Goal: Task Accomplishment & Management: Manage account settings

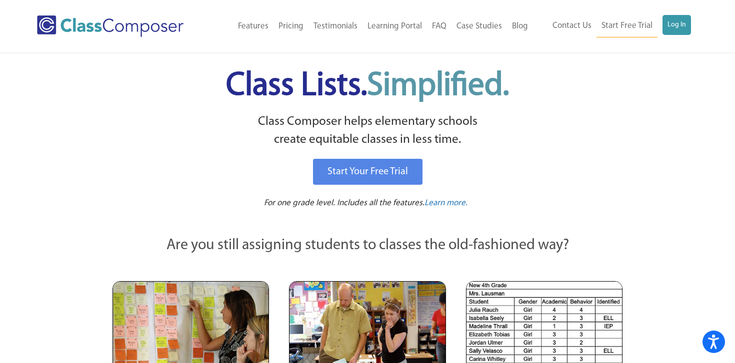
click at [672, 13] on div "Menu Home Old Features Pricing Testimonials Learning Portal FAQ Case Studies Bl…" at bounding box center [367, 26] width 661 height 52
click at [672, 19] on link "Log In" at bounding box center [676, 25] width 28 height 20
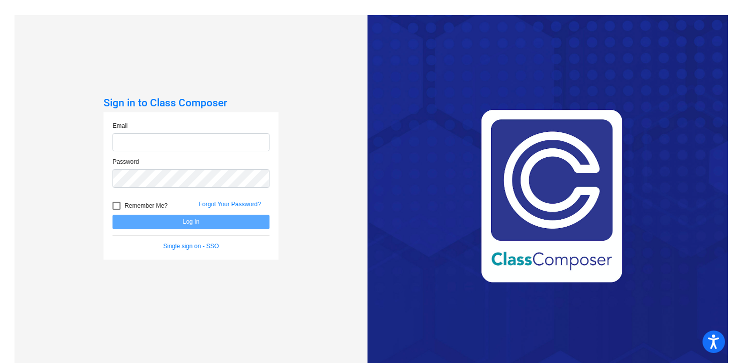
type input "[EMAIL_ADDRESS][DOMAIN_NAME]"
click at [174, 224] on button "Log In" at bounding box center [190, 222] width 157 height 14
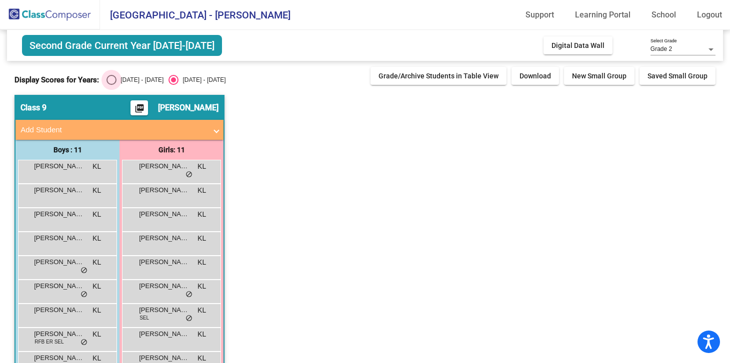
click at [111, 80] on div "Select an option" at bounding box center [111, 80] width 10 height 10
click at [111, 85] on input "2024 - 2025" at bounding box center [111, 85] width 0 height 0
radio input "true"
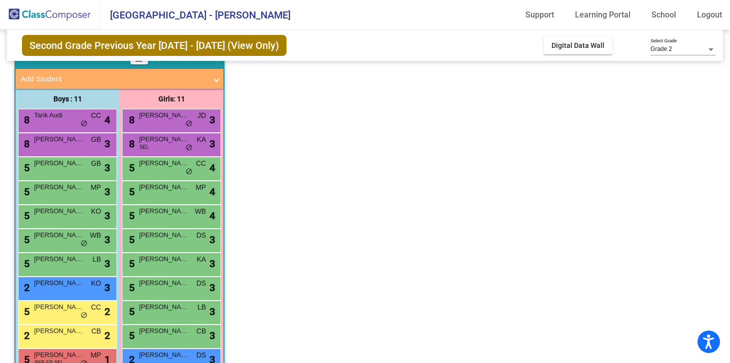
scroll to position [58, 0]
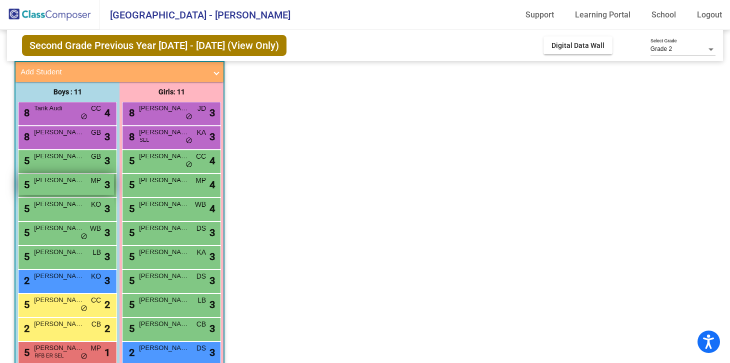
click at [78, 186] on div "5 Asa Littlefield MP lock do_not_disturb_alt 3" at bounding box center [65, 184] width 95 height 20
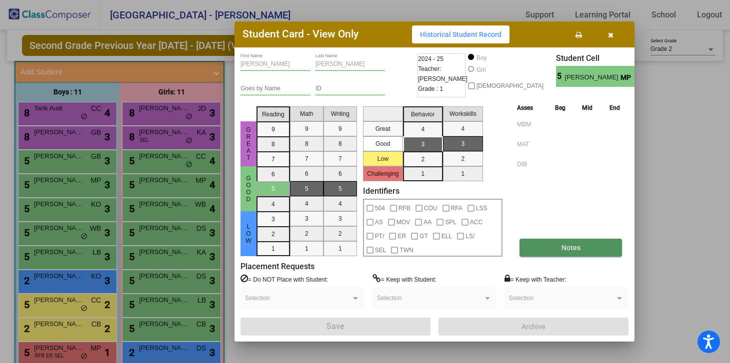
click at [560, 251] on button "Notes" at bounding box center [570, 248] width 102 height 18
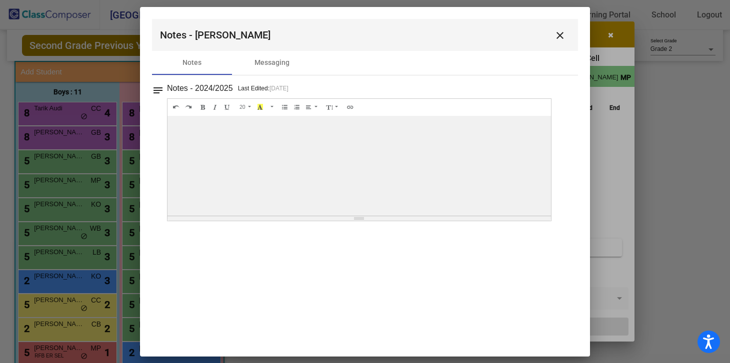
click at [563, 36] on mat-icon "close" at bounding box center [560, 35] width 12 height 12
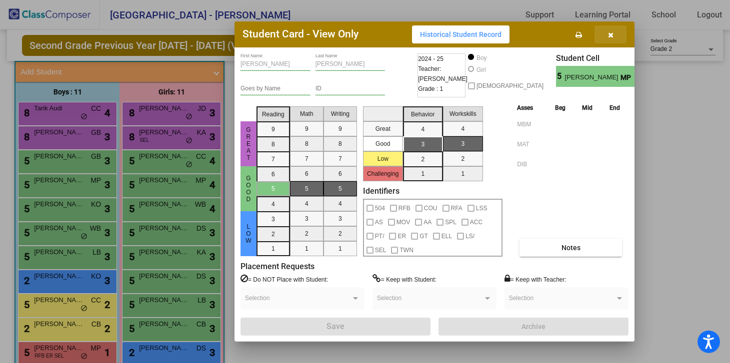
click at [609, 35] on icon "button" at bounding box center [610, 34] width 5 height 7
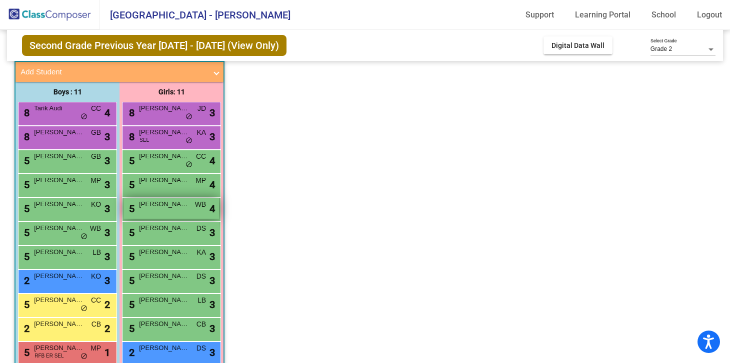
click at [172, 206] on span "Olivia Aggon" at bounding box center [164, 204] width 50 height 10
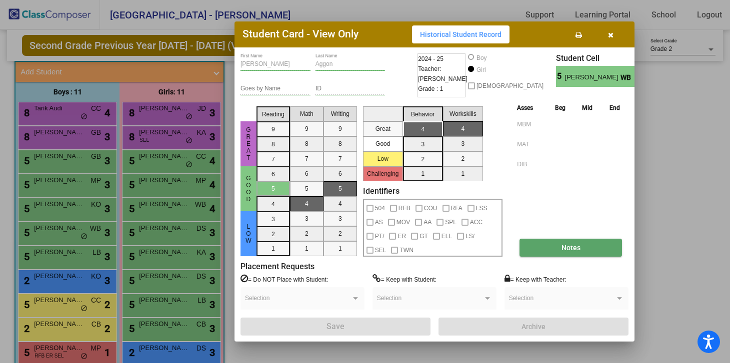
click at [565, 250] on span "Notes" at bounding box center [570, 248] width 19 height 8
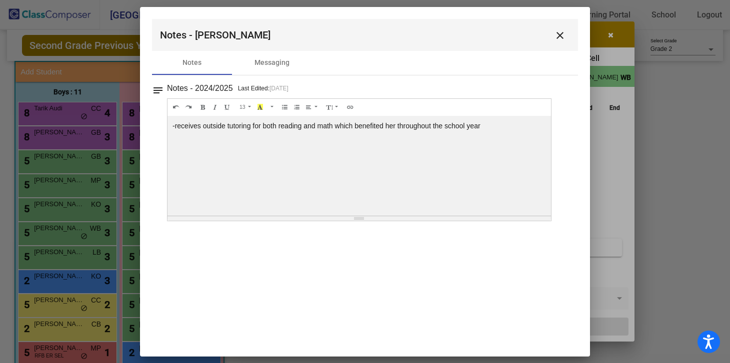
scroll to position [0, 0]
click at [562, 37] on mat-icon "close" at bounding box center [560, 35] width 12 height 12
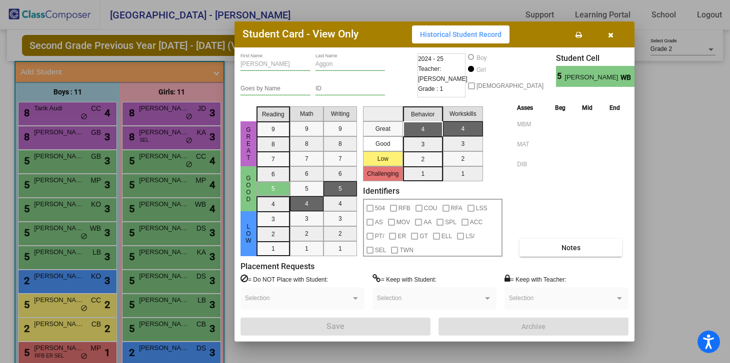
click at [607, 37] on button "button" at bounding box center [610, 34] width 32 height 18
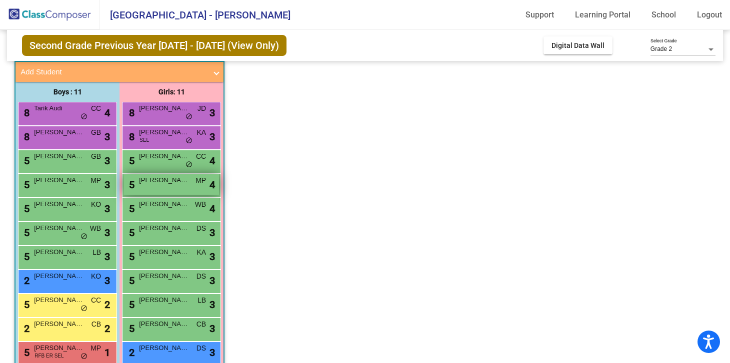
click at [155, 180] on span "Julieta Acero-Garcia" at bounding box center [164, 180] width 50 height 10
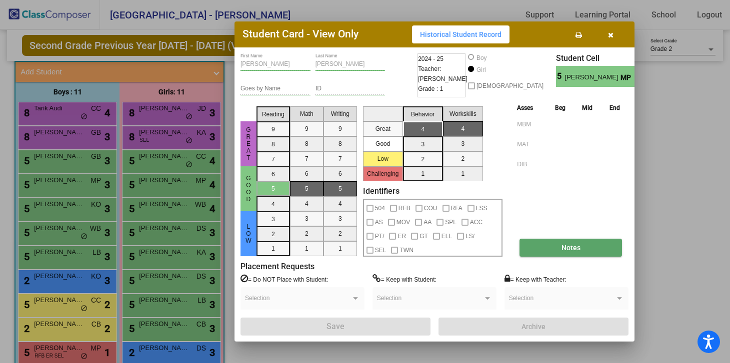
click at [565, 244] on span "Notes" at bounding box center [570, 248] width 19 height 8
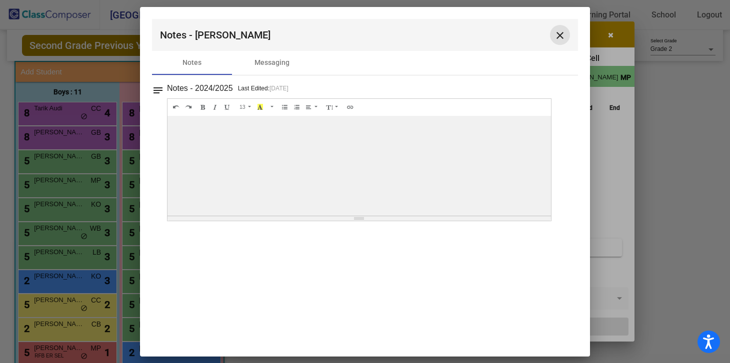
click at [563, 35] on mat-icon "close" at bounding box center [560, 35] width 12 height 12
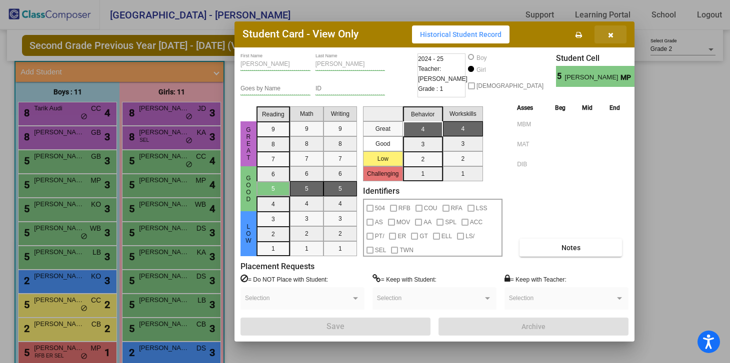
click at [611, 34] on icon "button" at bounding box center [610, 34] width 5 height 7
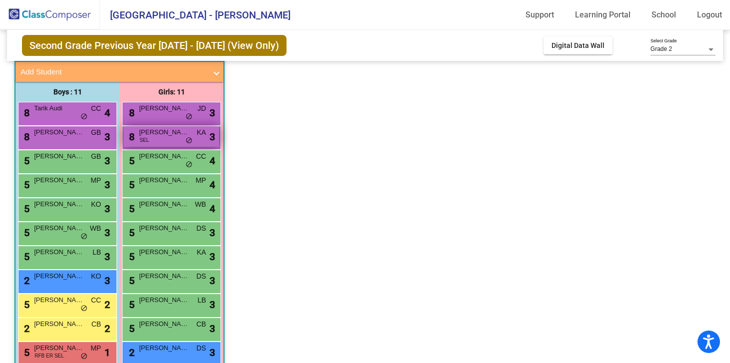
click at [148, 138] on div "8 Giuliana Ostella SEL KA lock do_not_disturb_alt 3" at bounding box center [170, 136] width 95 height 20
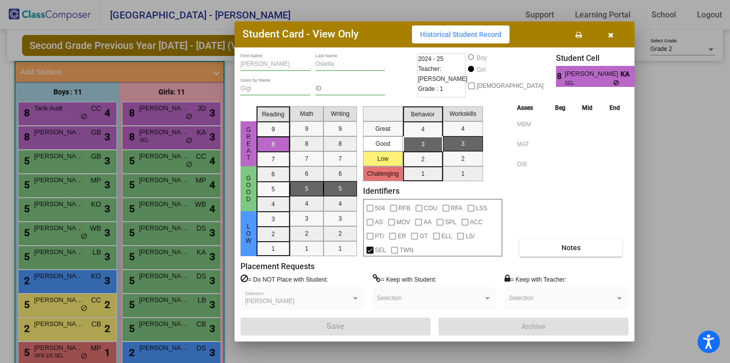
click at [548, 237] on div "Asses Beg Mid End MBM MAT DIB Notes" at bounding box center [571, 179] width 114 height 154
click at [551, 242] on button "Notes" at bounding box center [570, 248] width 102 height 18
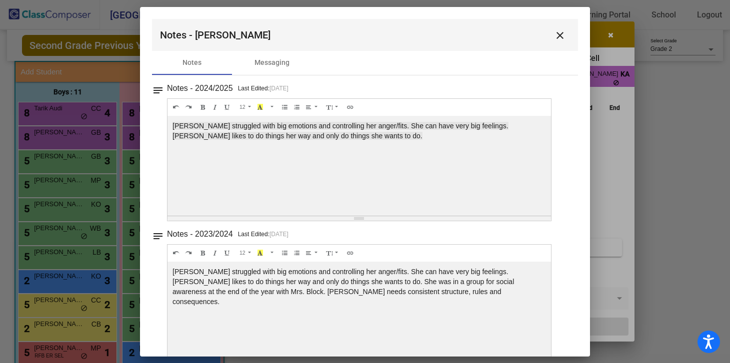
click at [556, 35] on mat-icon "close" at bounding box center [560, 35] width 12 height 12
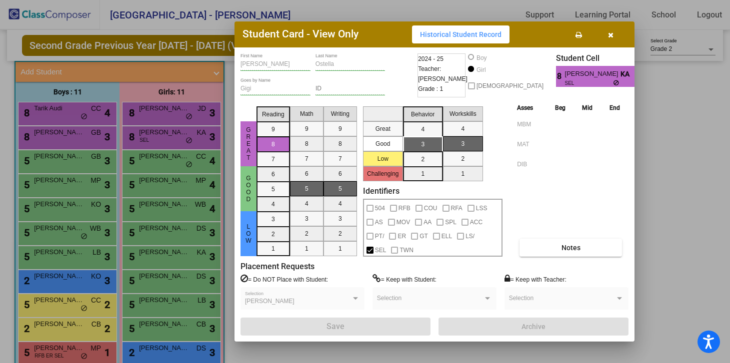
click at [609, 31] on icon "button" at bounding box center [610, 34] width 5 height 7
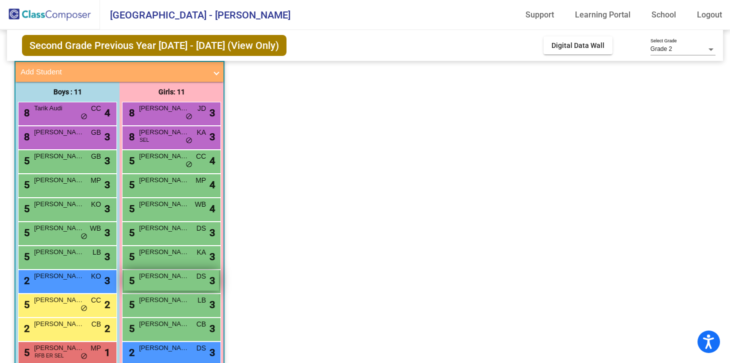
scroll to position [76, 0]
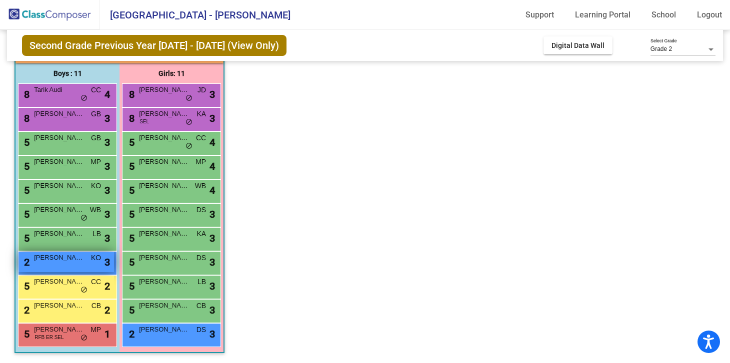
click at [76, 257] on span "Logan Barnes" at bounding box center [59, 258] width 50 height 10
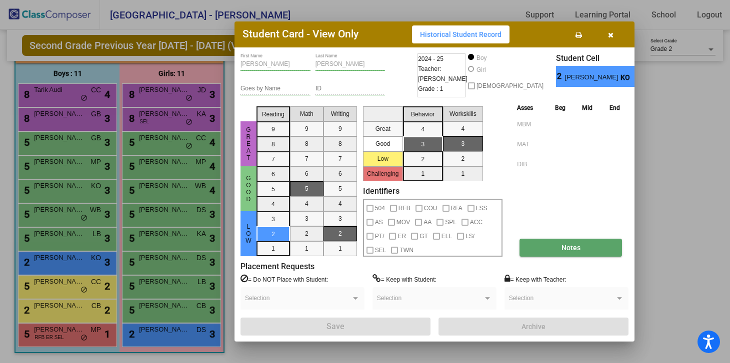
click at [589, 249] on button "Notes" at bounding box center [570, 248] width 102 height 18
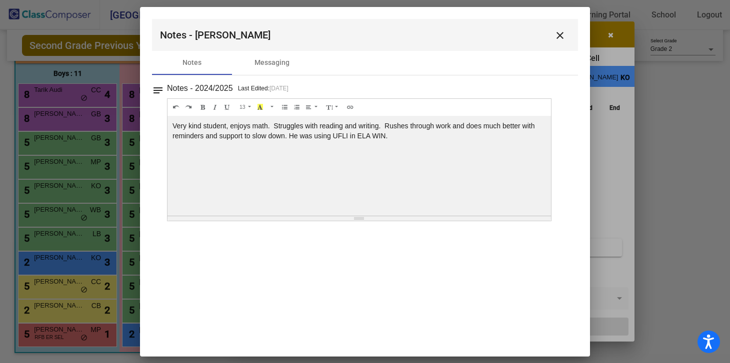
click at [563, 35] on mat-icon "close" at bounding box center [560, 35] width 12 height 12
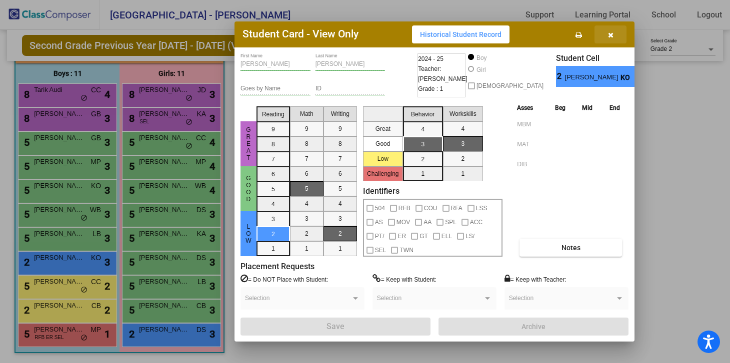
click at [612, 33] on icon "button" at bounding box center [610, 34] width 5 height 7
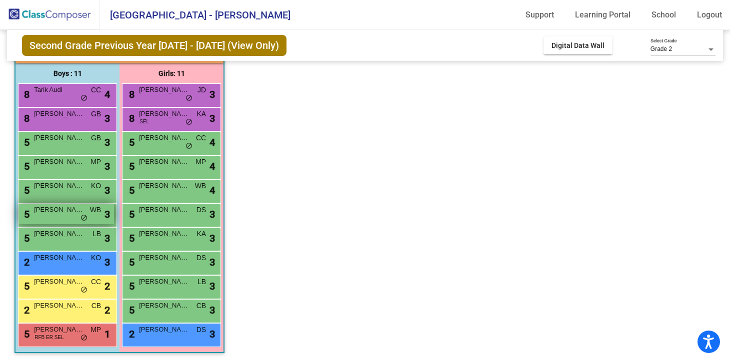
click at [60, 214] on span "Cooper Kiick" at bounding box center [59, 210] width 50 height 10
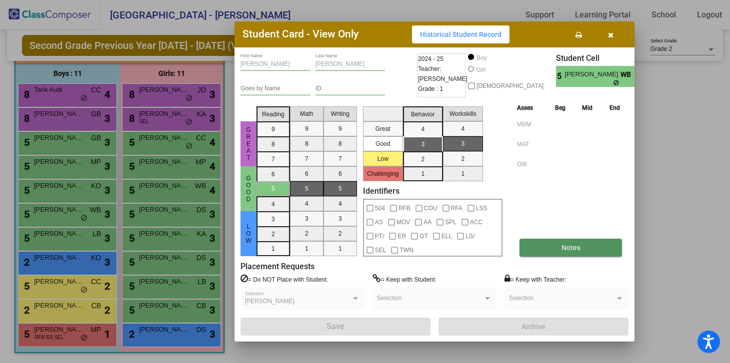
click at [571, 248] on span "Notes" at bounding box center [570, 248] width 19 height 8
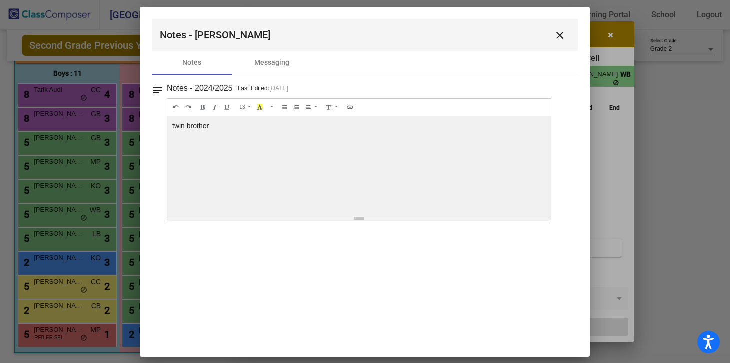
click at [562, 34] on mat-icon "close" at bounding box center [560, 35] width 12 height 12
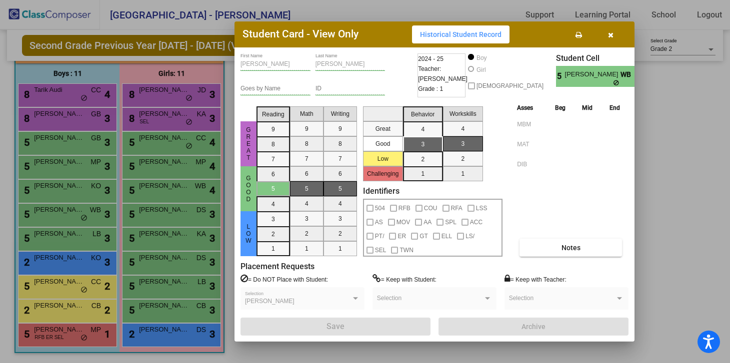
click at [608, 34] on icon "button" at bounding box center [610, 34] width 5 height 7
